Goal: Navigation & Orientation: Find specific page/section

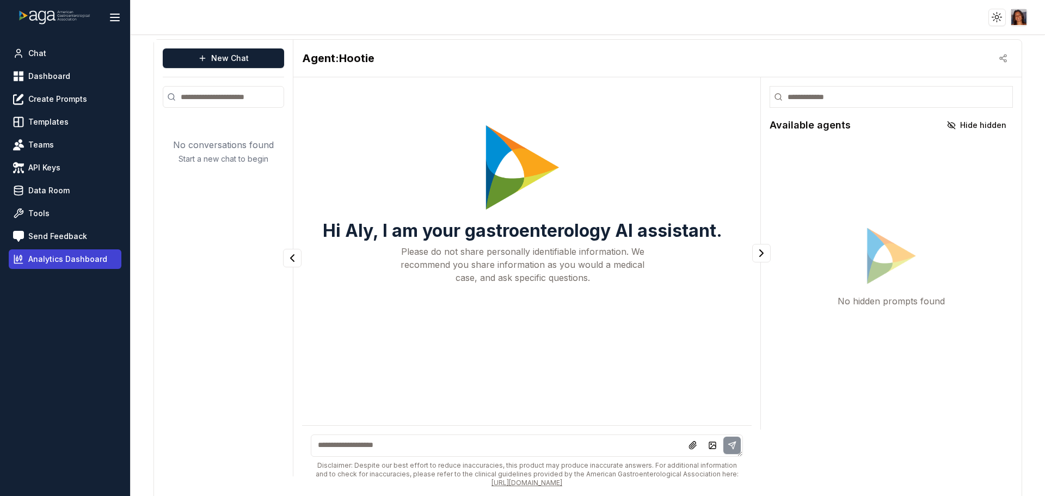
click at [91, 262] on span "Analytics Dashboard" at bounding box center [67, 259] width 79 height 11
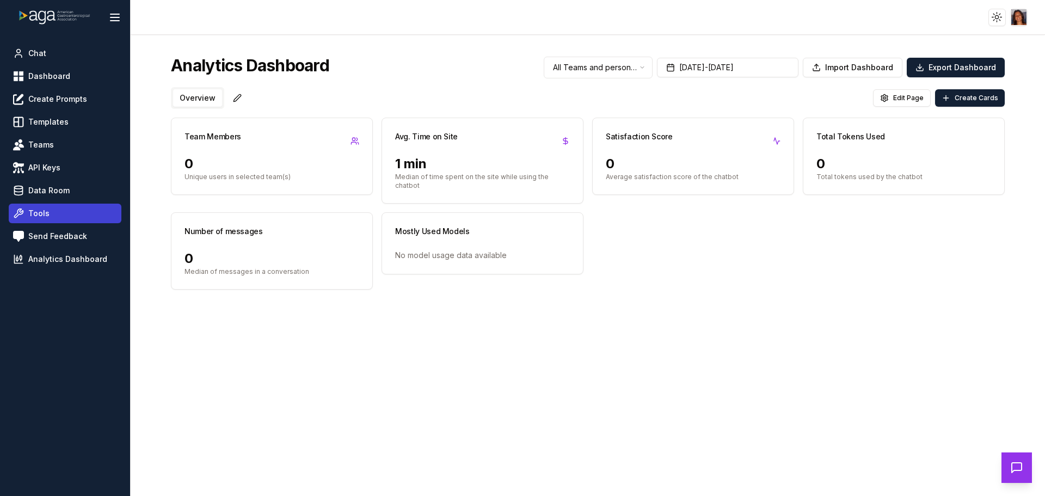
click at [55, 216] on link "Tools" at bounding box center [65, 214] width 113 height 20
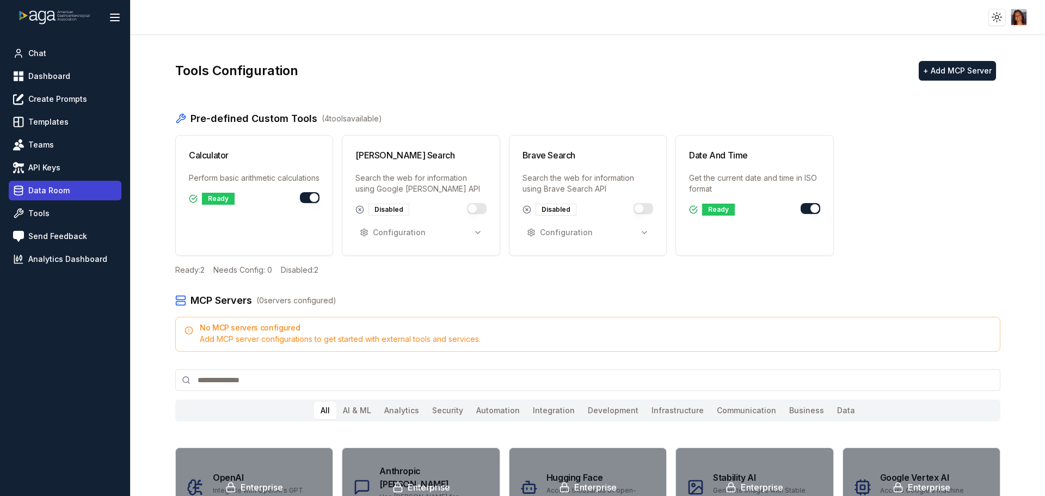
click at [62, 186] on span "Data Room" at bounding box center [48, 190] width 41 height 11
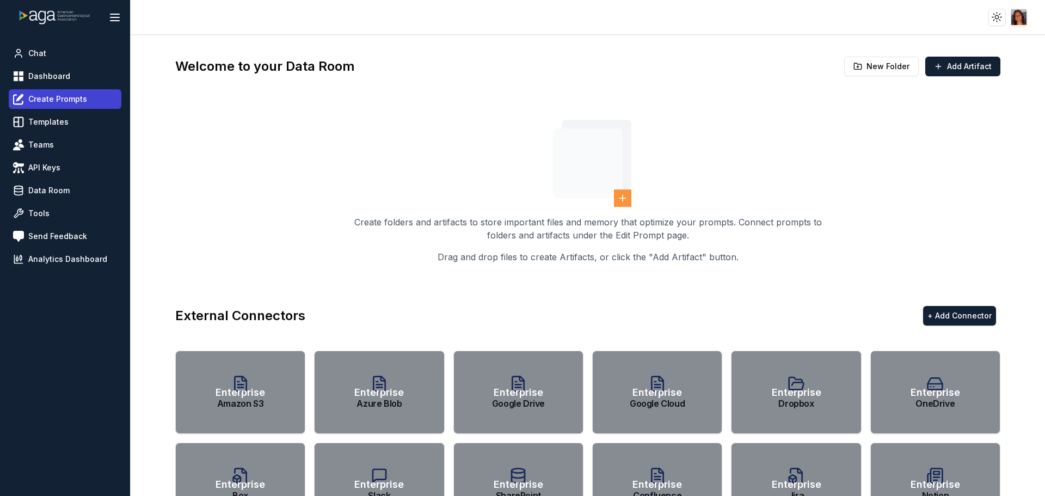
click at [58, 97] on span "Create Prompts" at bounding box center [57, 99] width 59 height 11
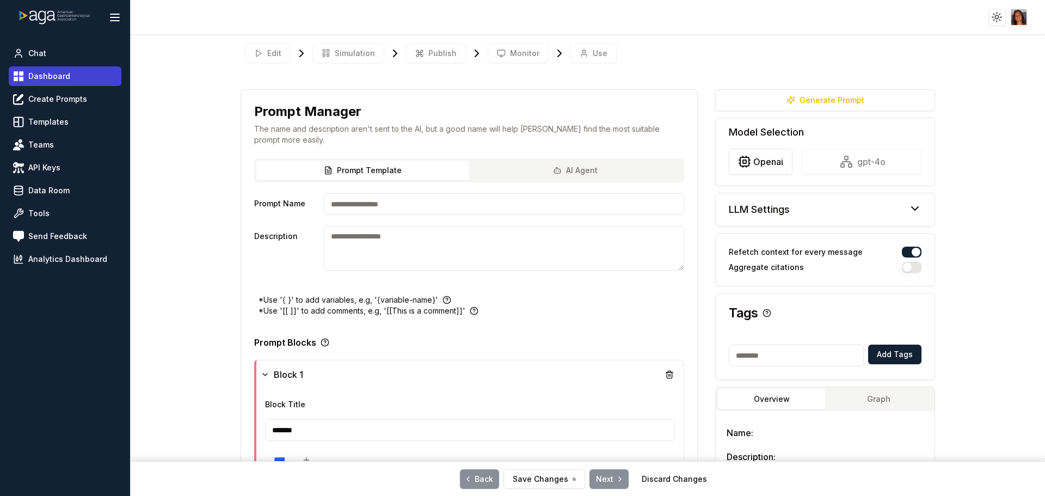
click at [49, 80] on span "Dashboard" at bounding box center [49, 76] width 42 height 11
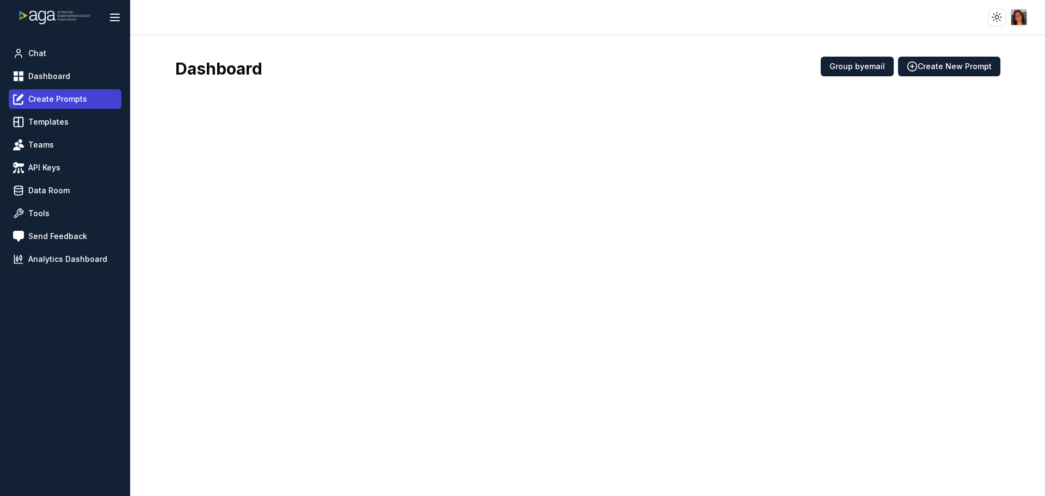
click at [77, 99] on span "Create Prompts" at bounding box center [57, 99] width 59 height 11
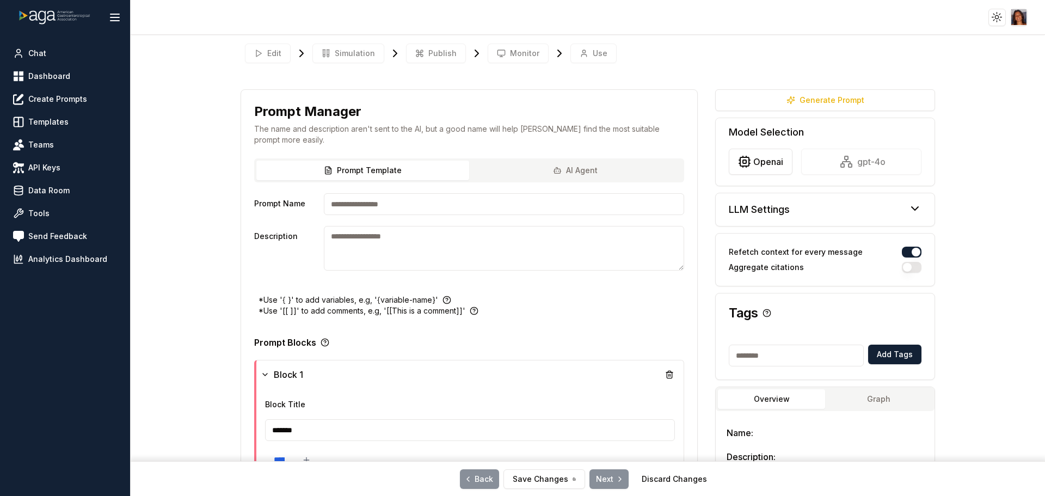
click at [514, 50] on div "Edit Simulation Publish Monitor Use" at bounding box center [588, 53] width 695 height 28
click at [513, 51] on div "Edit Simulation Publish Monitor Use" at bounding box center [588, 53] width 695 height 28
click at [275, 52] on div "Edit Simulation Publish Monitor Use" at bounding box center [588, 53] width 695 height 28
click at [518, 56] on div "Edit Simulation Publish Monitor Use" at bounding box center [588, 53] width 695 height 28
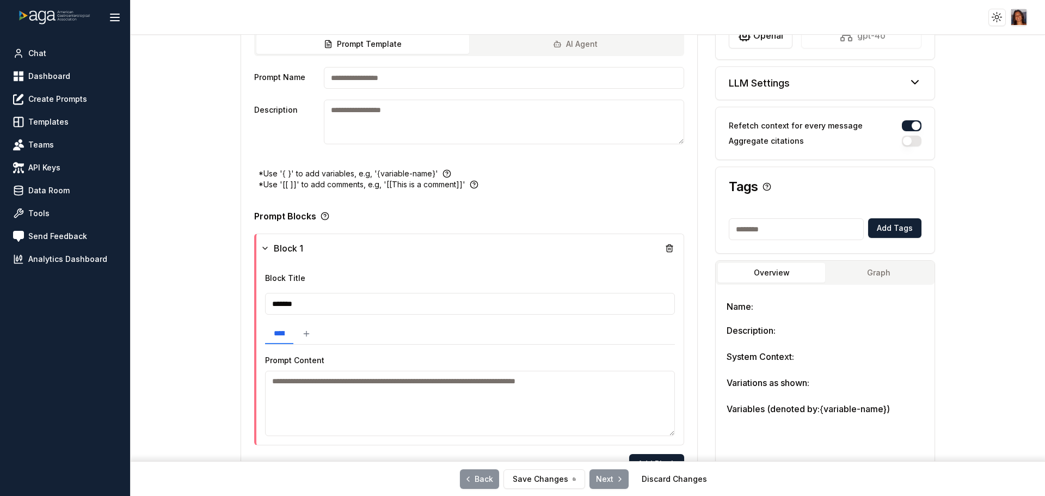
scroll to position [82, 0]
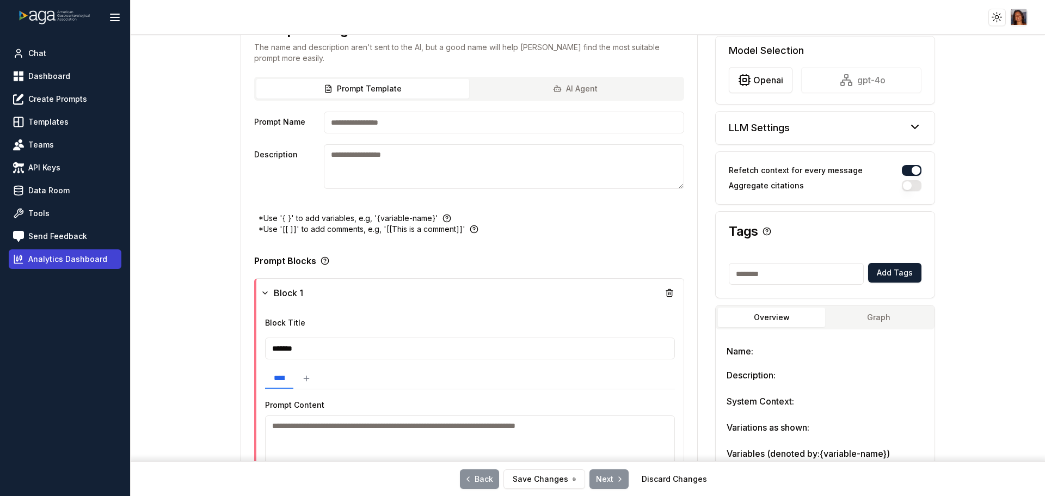
click at [78, 256] on span "Analytics Dashboard" at bounding box center [67, 259] width 79 height 11
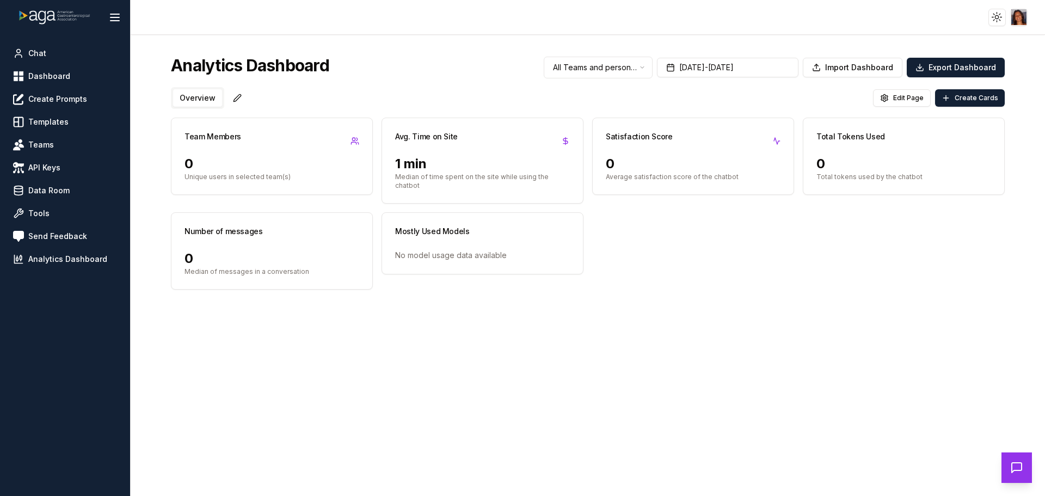
click at [215, 100] on button "Overview" at bounding box center [197, 97] width 49 height 17
click at [234, 97] on html "Toggle theme Toggle user menu Chat Dashboard Create Prompts Templates Teams API…" at bounding box center [522, 248] width 1045 height 496
click at [289, 97] on html "Toggle theme Toggle user menu Chat Dashboard Create Prompts Templates Teams API…" at bounding box center [522, 248] width 1045 height 496
click at [36, 50] on span "Chat" at bounding box center [37, 53] width 18 height 11
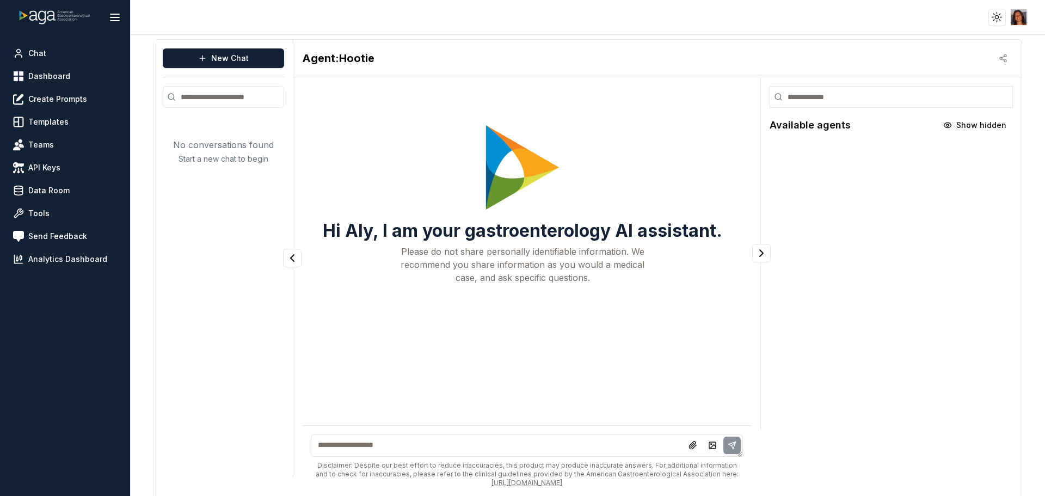
click at [361, 440] on textarea at bounding box center [527, 445] width 432 height 22
